Goal: Information Seeking & Learning: Learn about a topic

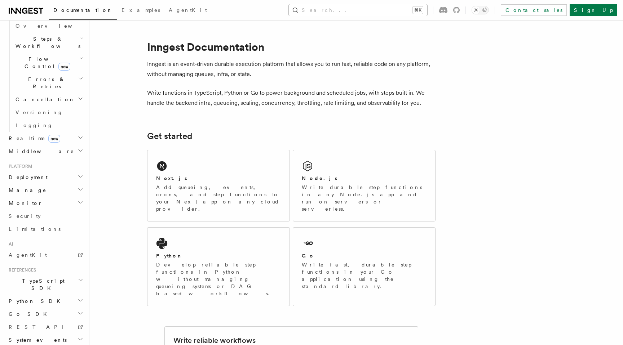
click at [411, 13] on button "Search... ⌘K" at bounding box center [358, 10] width 138 height 12
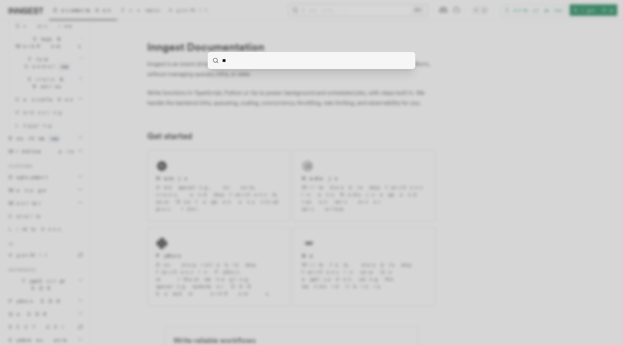
type input "***"
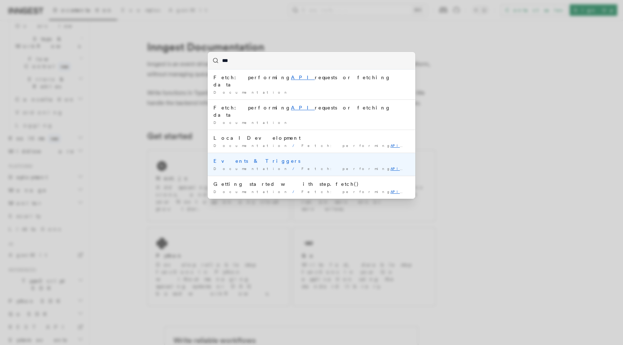
click at [235, 158] on div "Events & Triggers" at bounding box center [311, 161] width 196 height 7
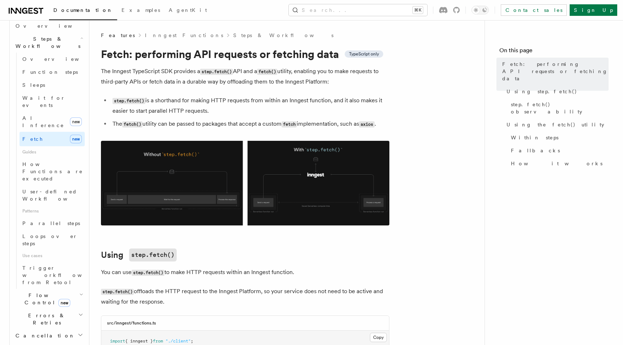
click at [255, 124] on li "The fetch() utility can be passed to packages that accept a custom fetch implem…" at bounding box center [249, 124] width 279 height 10
click at [241, 113] on li "step.fetch() is a shorthand for making HTTP requests from within an Inngest fun…" at bounding box center [249, 106] width 279 height 21
click at [230, 110] on li "step.fetch() is a shorthand for making HTTP requests from within an Inngest fun…" at bounding box center [249, 106] width 279 height 21
click at [236, 113] on li "step.fetch() is a shorthand for making HTTP requests from within an Inngest fun…" at bounding box center [249, 106] width 279 height 21
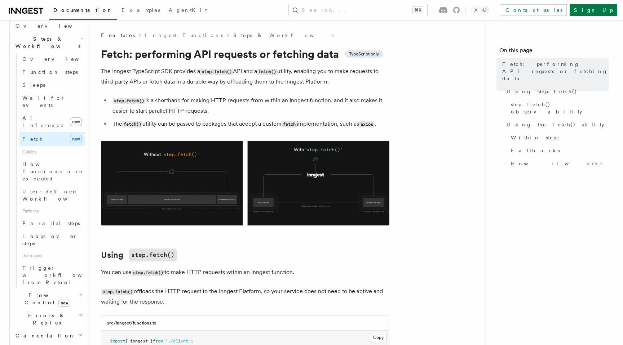
click at [236, 113] on li "step.fetch() is a shorthand for making HTTP requests from within an Inngest fun…" at bounding box center [249, 106] width 279 height 21
click at [233, 111] on li "step.fetch() is a shorthand for making HTTP requests from within an Inngest fun…" at bounding box center [249, 106] width 279 height 21
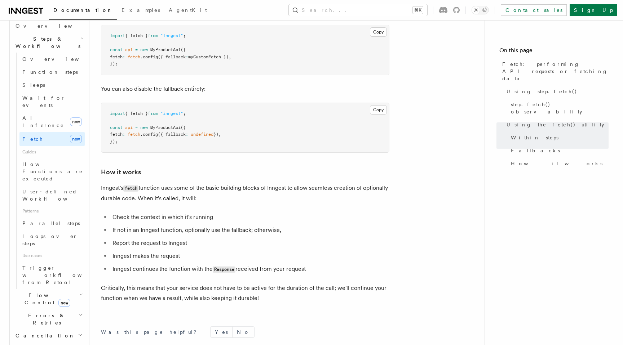
scroll to position [1677, 0]
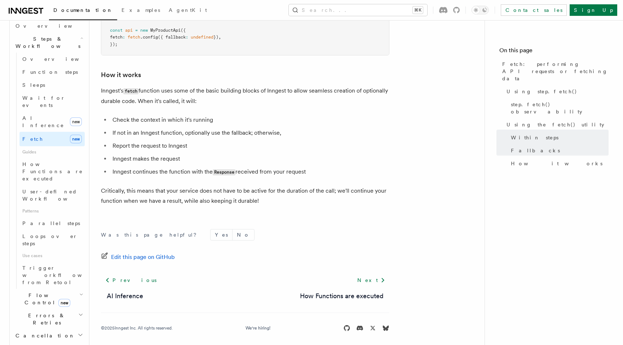
click at [235, 116] on li "Check the context in which it's running" at bounding box center [249, 120] width 279 height 10
click at [244, 120] on li "Check the context in which it's running" at bounding box center [249, 120] width 279 height 10
click at [259, 121] on ul "Check the context in which it's running If not in an Inngest function, optional…" at bounding box center [245, 146] width 288 height 62
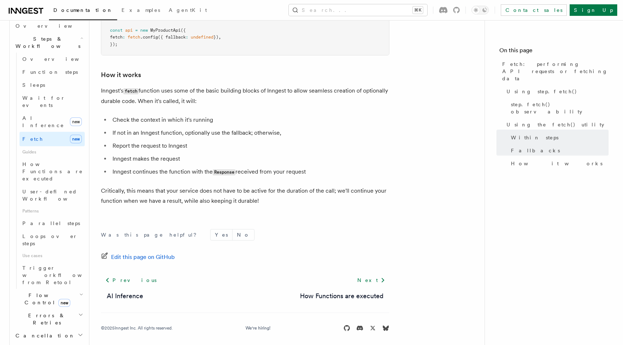
click at [259, 121] on ul "Check the context in which it's running If not in an Inngest function, optional…" at bounding box center [245, 146] width 288 height 62
click at [266, 121] on ul "Check the context in which it's running If not in an Inngest function, optional…" at bounding box center [245, 146] width 288 height 62
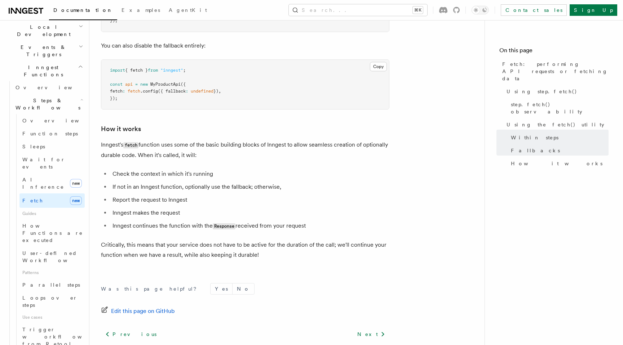
scroll to position [155, 0]
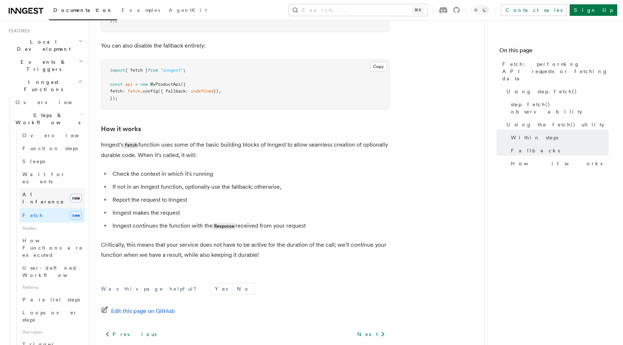
click at [48, 192] on span "AI Inference" at bounding box center [43, 198] width 42 height 13
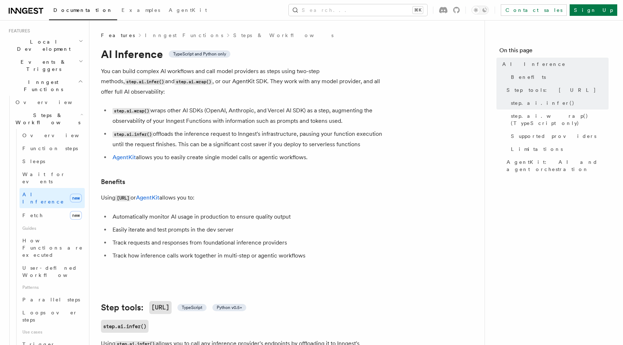
click at [218, 177] on h3 "Benefits" at bounding box center [245, 182] width 288 height 10
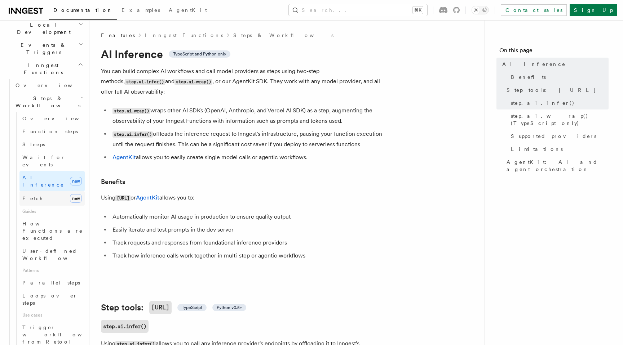
scroll to position [149, 0]
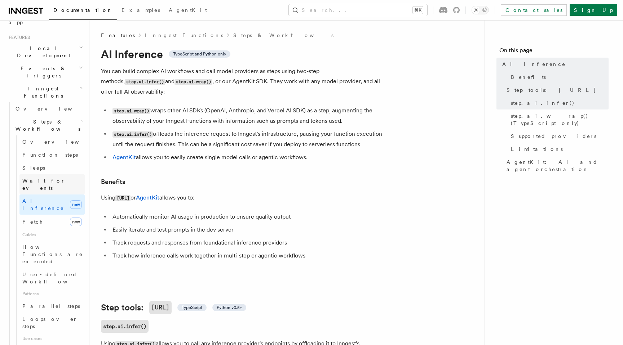
click at [54, 178] on span "Wait for events" at bounding box center [43, 184] width 43 height 13
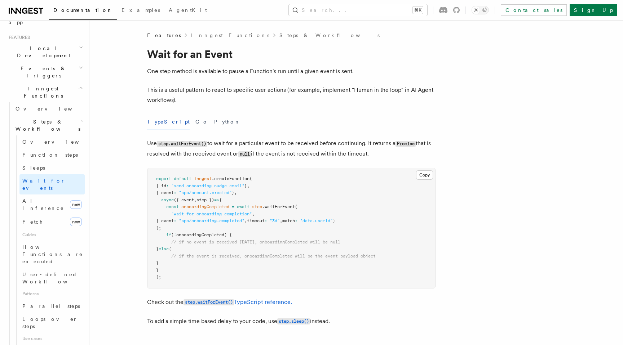
scroll to position [6, 0]
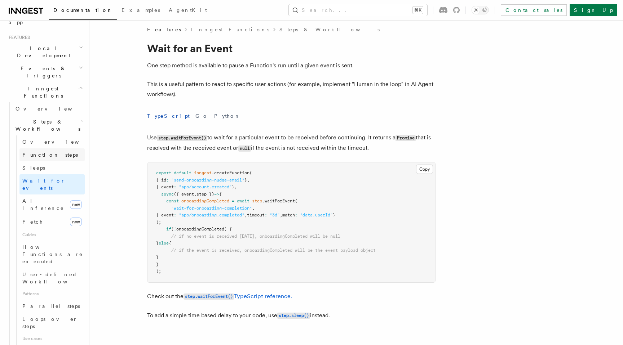
click at [52, 149] on link "Function steps" at bounding box center [51, 155] width 65 height 13
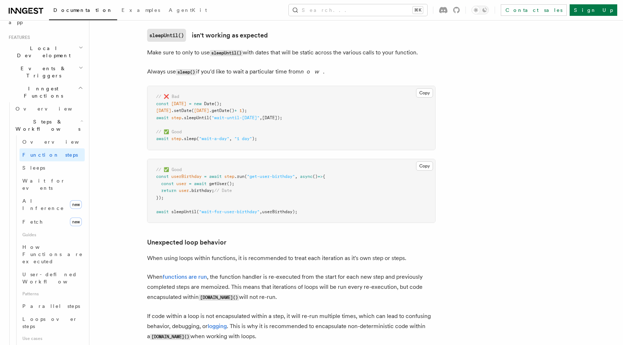
scroll to position [2095, 0]
